Goal: Obtain resource: Obtain resource

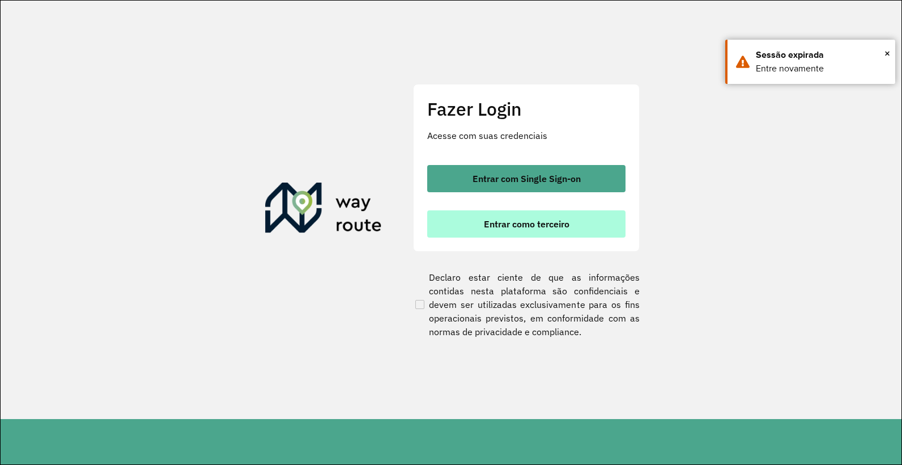
click at [570, 217] on button "Entrar como terceiro" at bounding box center [526, 223] width 198 height 27
click at [518, 228] on span "Entrar como terceiro" at bounding box center [527, 223] width 86 height 9
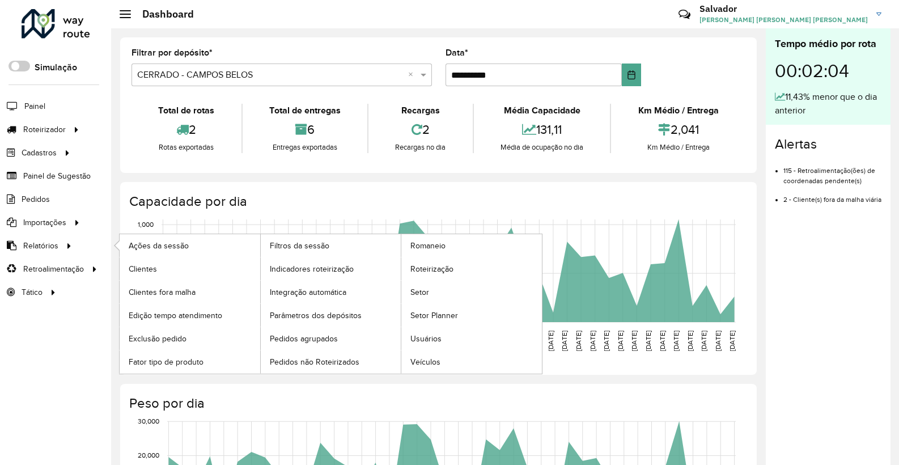
drag, startPoint x: 75, startPoint y: 249, endPoint x: 95, endPoint y: 256, distance: 20.8
click at [74, 249] on li "Relatórios Ações da sessão Clientes Clientes fora malha Edição tempo atendiment…" at bounding box center [55, 245] width 111 height 23
click at [152, 265] on span "Clientes" at bounding box center [144, 269] width 31 height 12
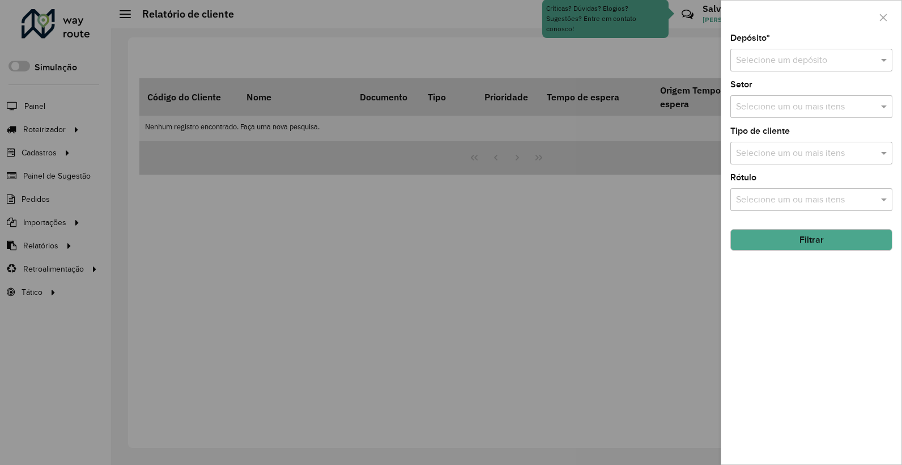
click at [829, 56] on input "text" at bounding box center [800, 61] width 128 height 14
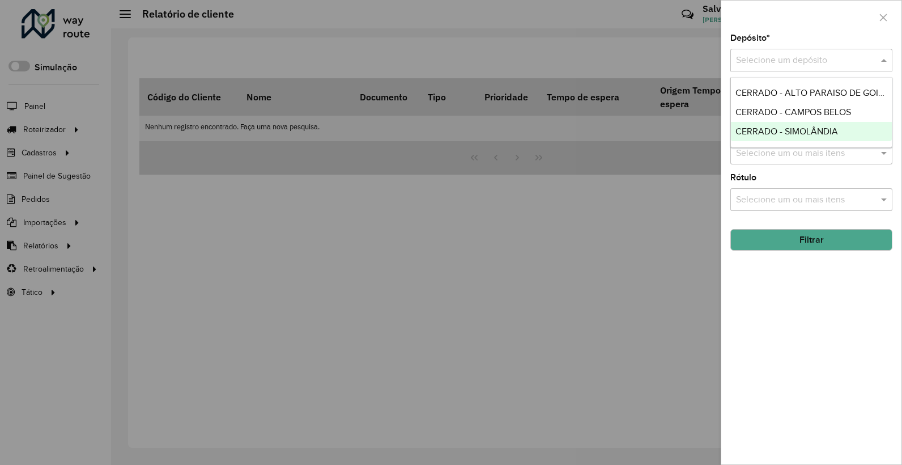
click at [799, 132] on span "CERRADO - SIMOLÂNDIA" at bounding box center [787, 131] width 103 height 10
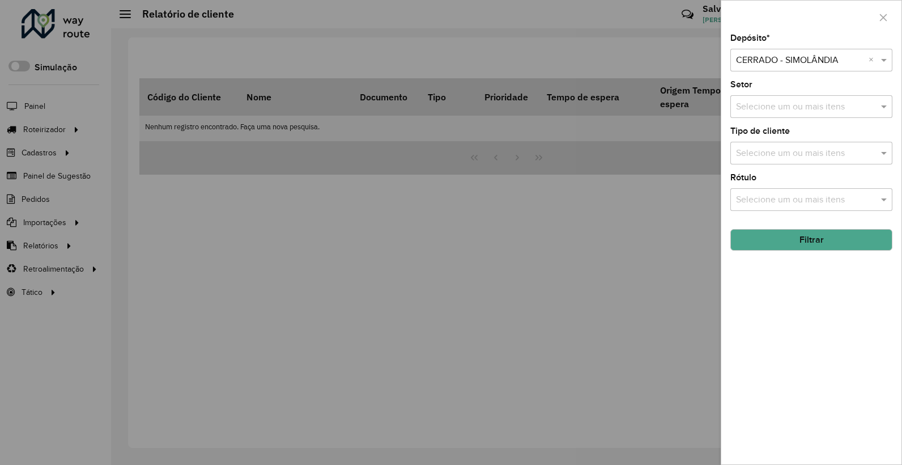
click at [801, 245] on button "Filtrar" at bounding box center [812, 240] width 162 height 22
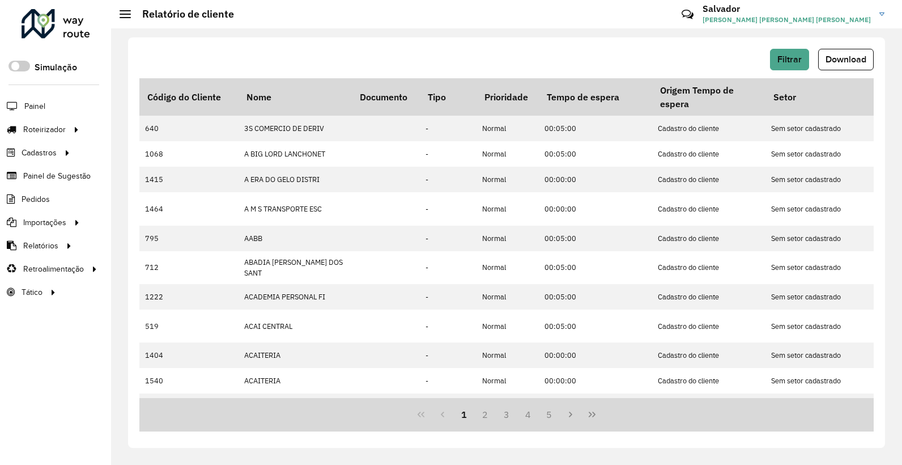
click at [844, 64] on button "Download" at bounding box center [847, 60] width 56 height 22
click at [543, 61] on div "Filtrar Download" at bounding box center [506, 60] width 735 height 22
click at [788, 66] on button "Filtrar" at bounding box center [789, 60] width 39 height 22
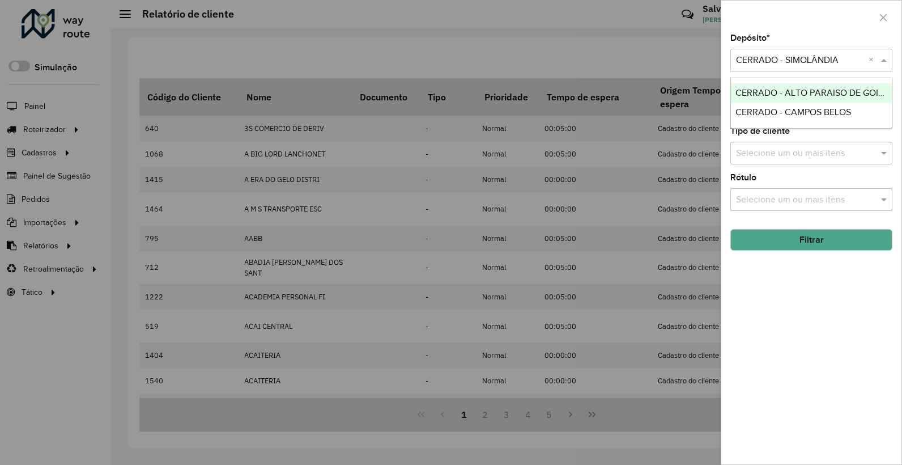
click at [802, 64] on input "text" at bounding box center [800, 61] width 128 height 14
click at [783, 96] on span "CERRADO - ALTO PARAISO DE GOIAS" at bounding box center [813, 93] width 154 height 10
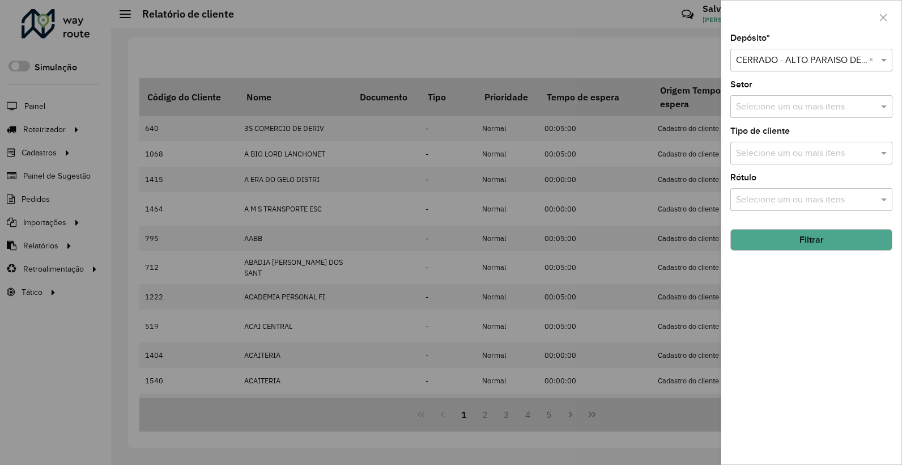
click at [832, 239] on button "Filtrar" at bounding box center [812, 240] width 162 height 22
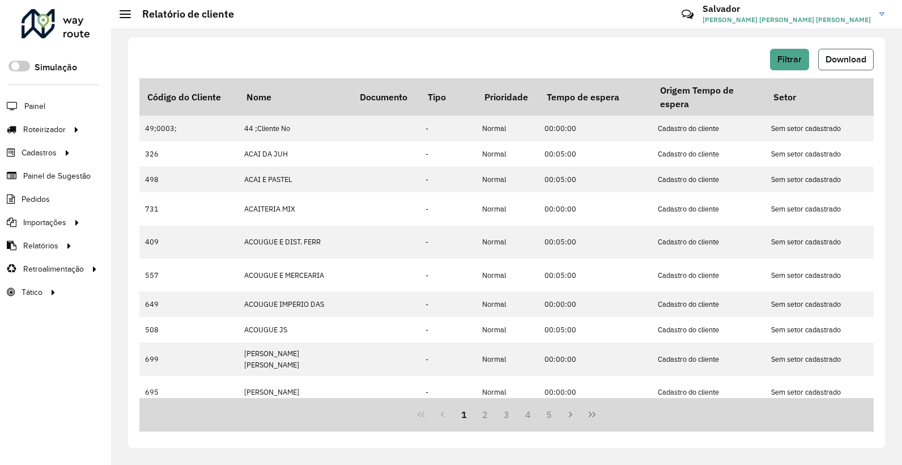
click at [832, 64] on button "Download" at bounding box center [847, 60] width 56 height 22
click at [497, 12] on hb-header "Relatório de cliente Críticas? Dúvidas? Elogios? Sugestões? Entre em contato co…" at bounding box center [506, 14] width 791 height 28
click at [803, 66] on button "Filtrar" at bounding box center [789, 60] width 39 height 22
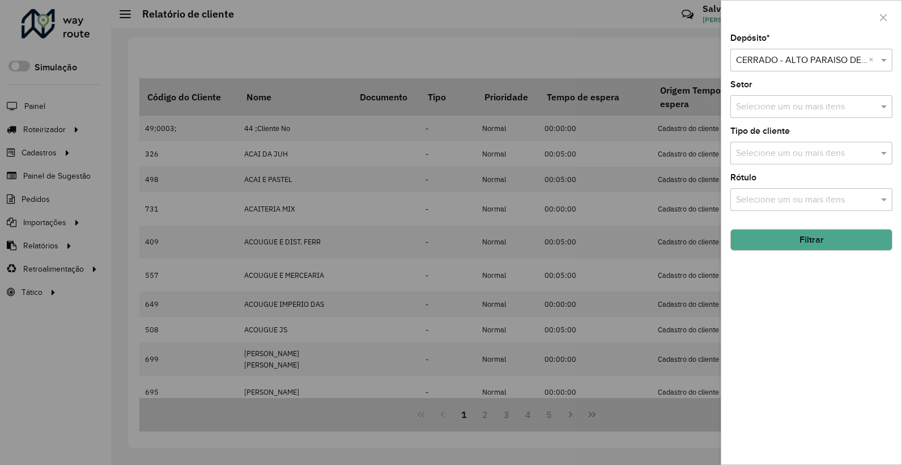
click at [820, 57] on input "text" at bounding box center [800, 61] width 128 height 14
click at [802, 96] on span "CERRADO - CAMPOS BELOS" at bounding box center [794, 93] width 116 height 10
click at [812, 245] on button "Filtrar" at bounding box center [812, 240] width 162 height 22
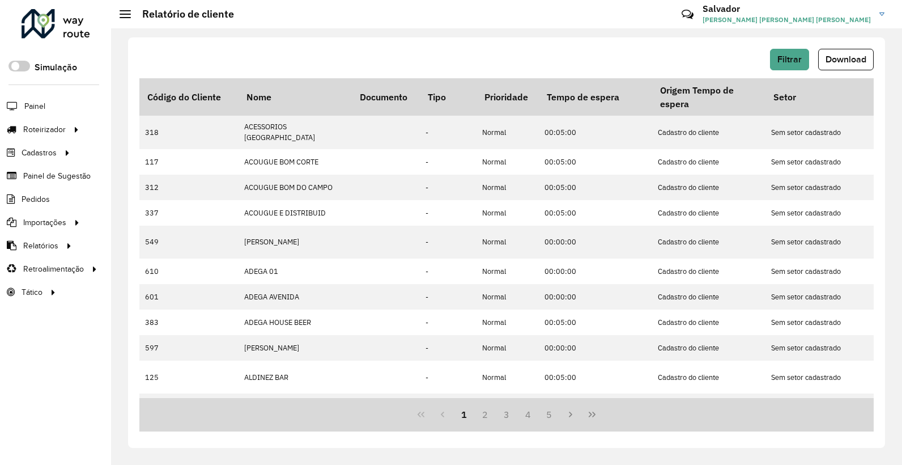
click at [861, 64] on button "Download" at bounding box center [847, 60] width 56 height 22
